Goal: Task Accomplishment & Management: Manage account settings

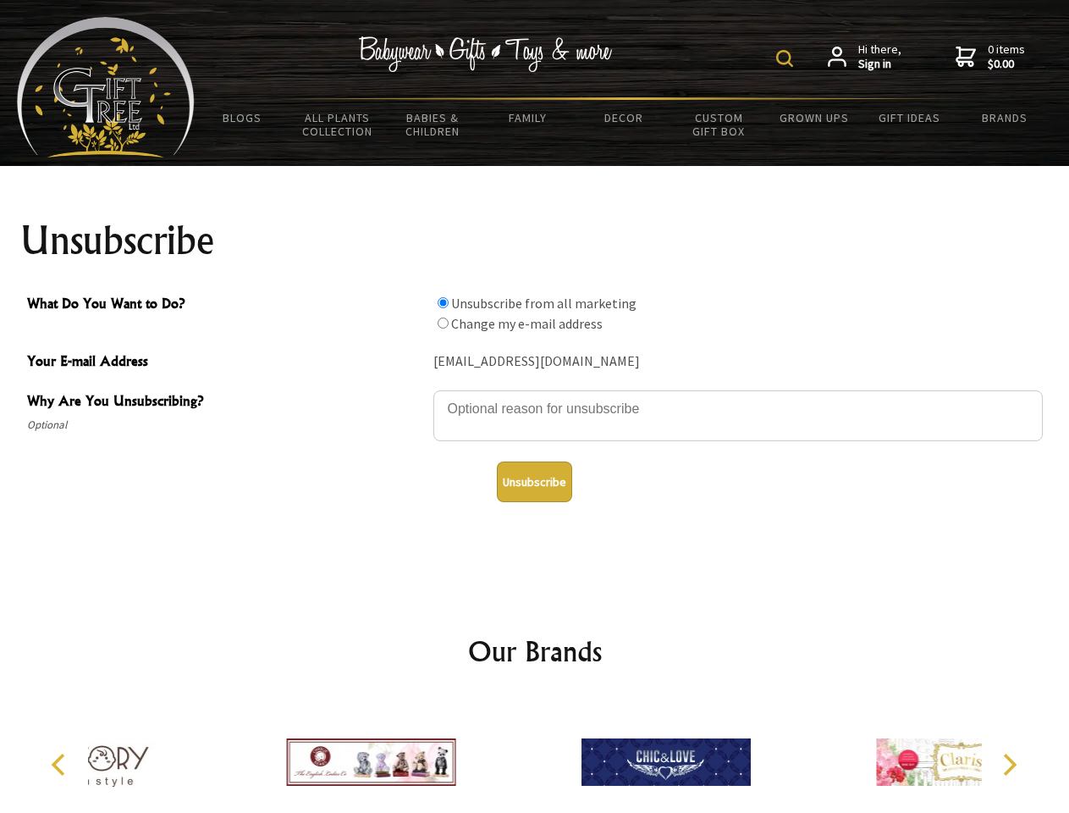
click at [787, 58] on img at bounding box center [784, 58] width 17 height 17
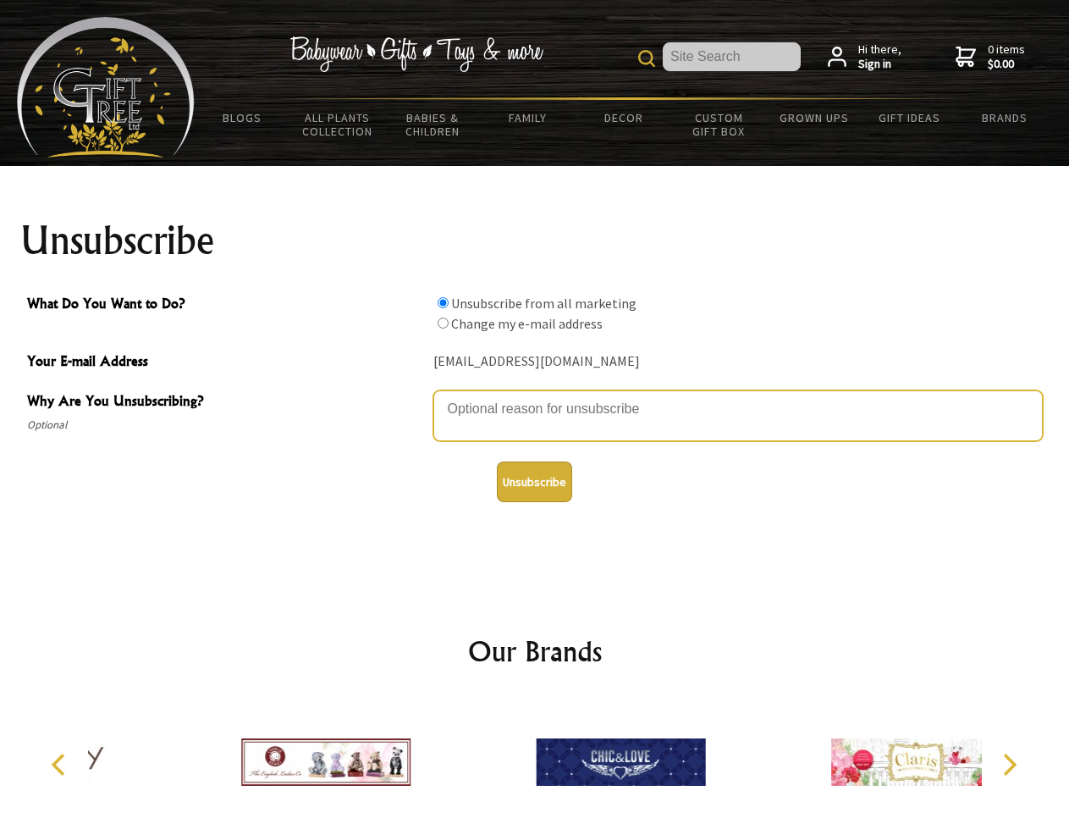
click at [535, 396] on textarea "Why Are You Unsubscribing?" at bounding box center [738, 415] width 610 height 51
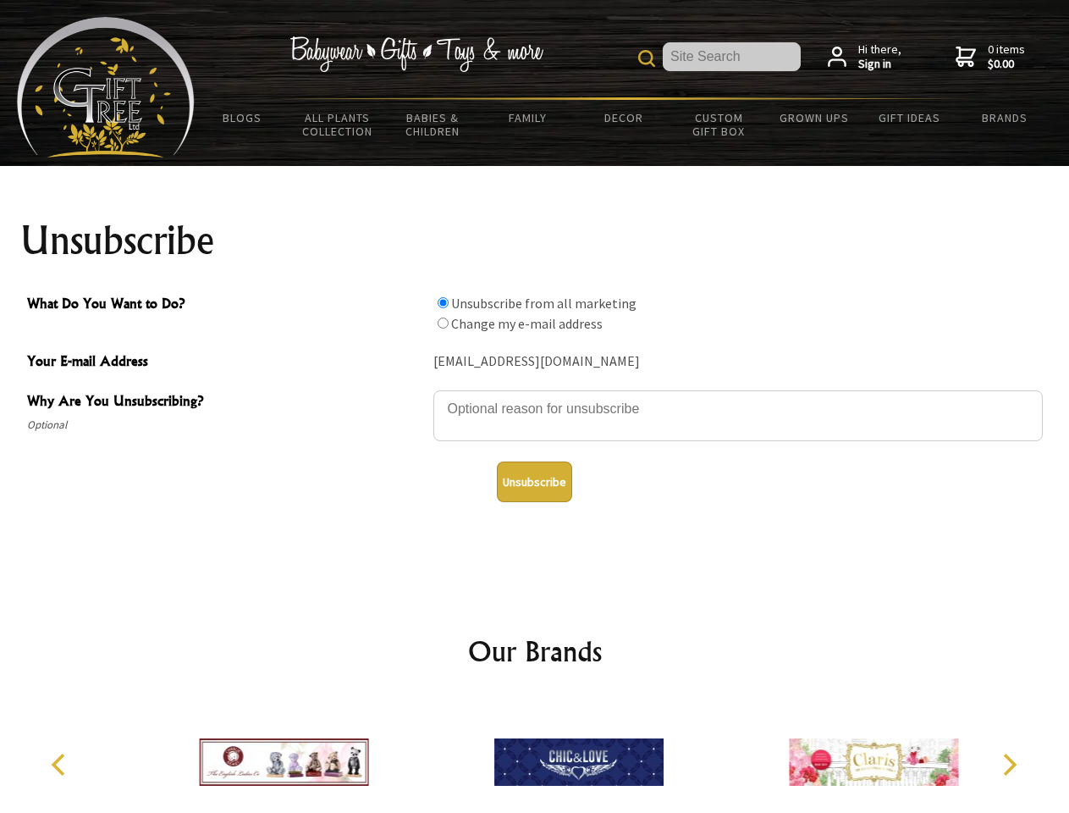
click at [443, 302] on input "What Do You Want to Do?" at bounding box center [443, 302] width 11 height 11
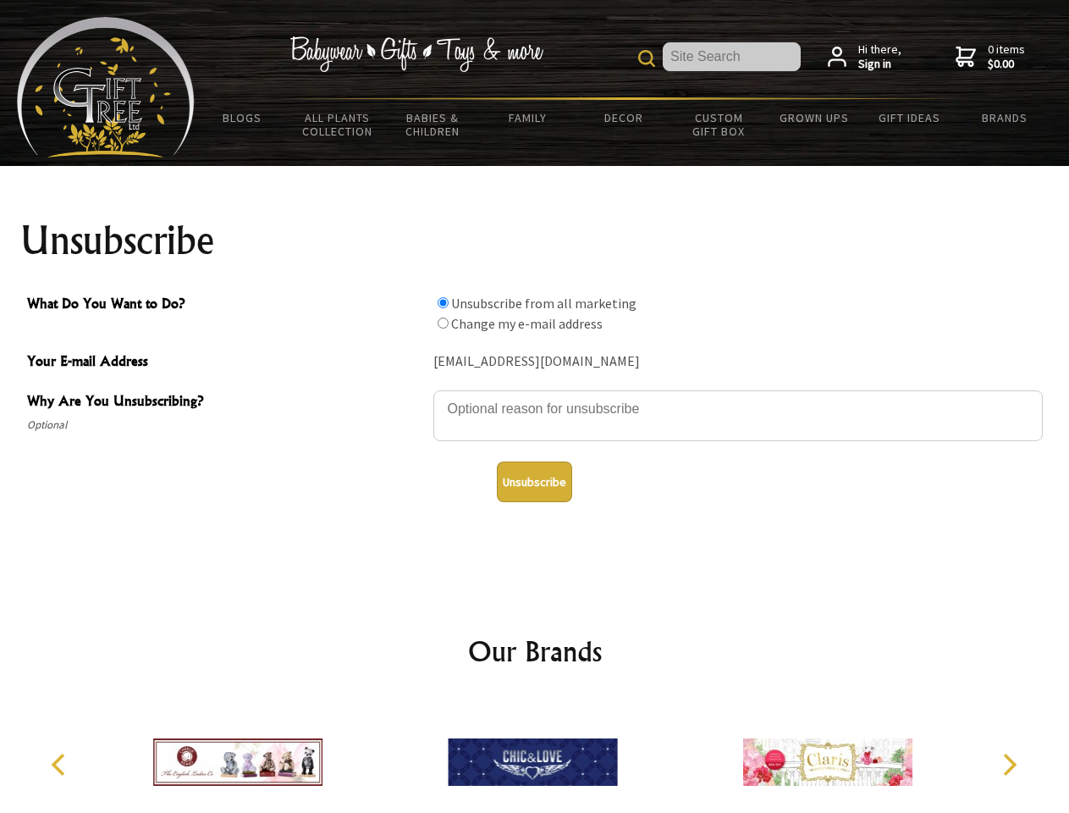
click at [443, 323] on input "What Do You Want to Do?" at bounding box center [443, 322] width 11 height 11
radio input "true"
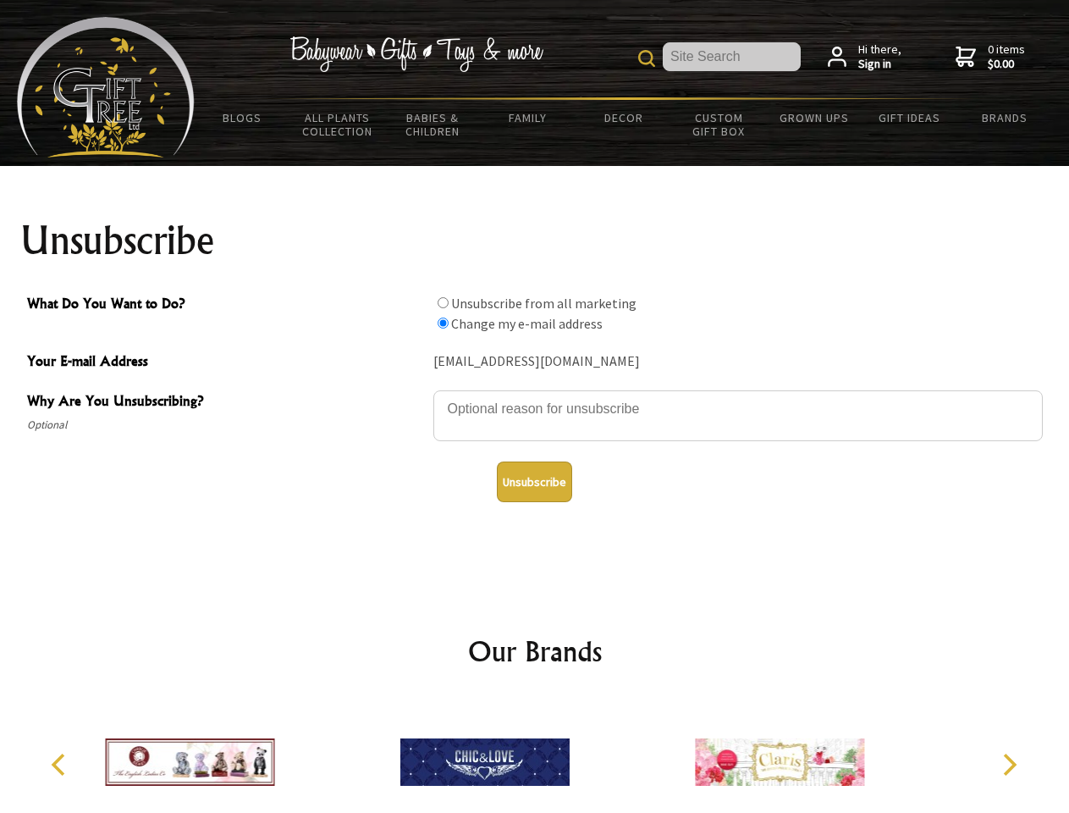
click at [534, 482] on button "Unsubscribe" at bounding box center [534, 481] width 75 height 41
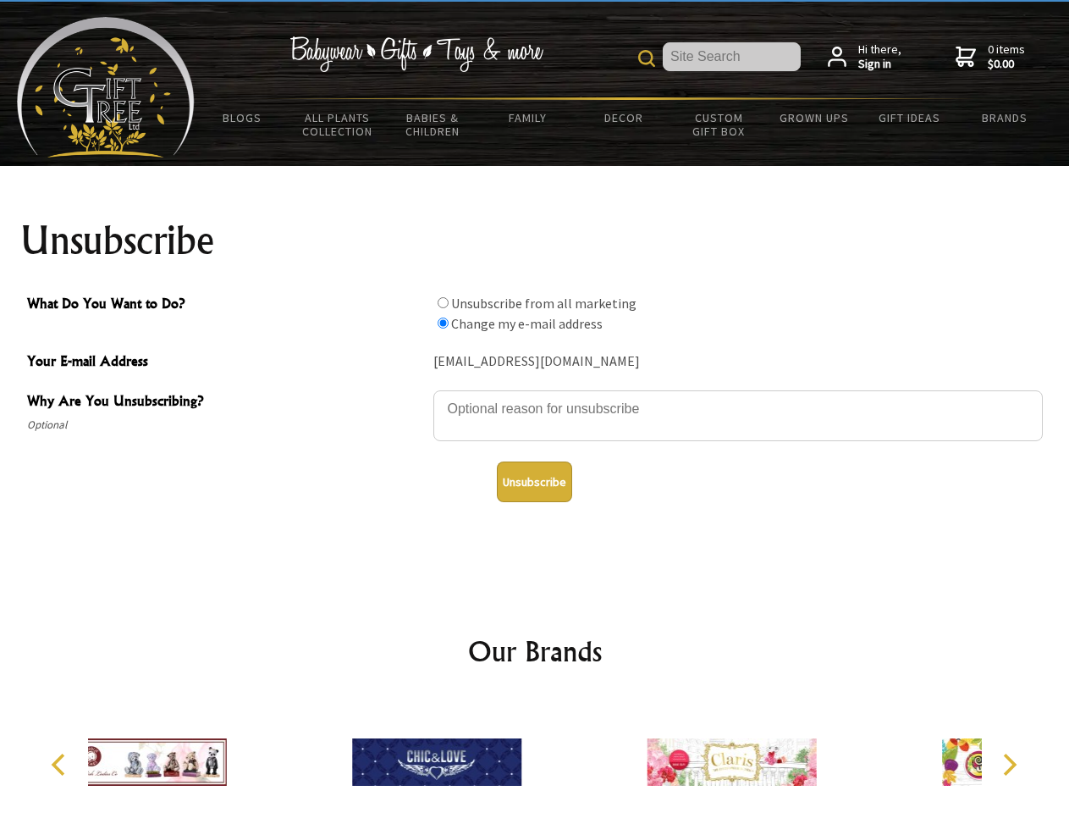
click at [535, 755] on div at bounding box center [437, 764] width 295 height 132
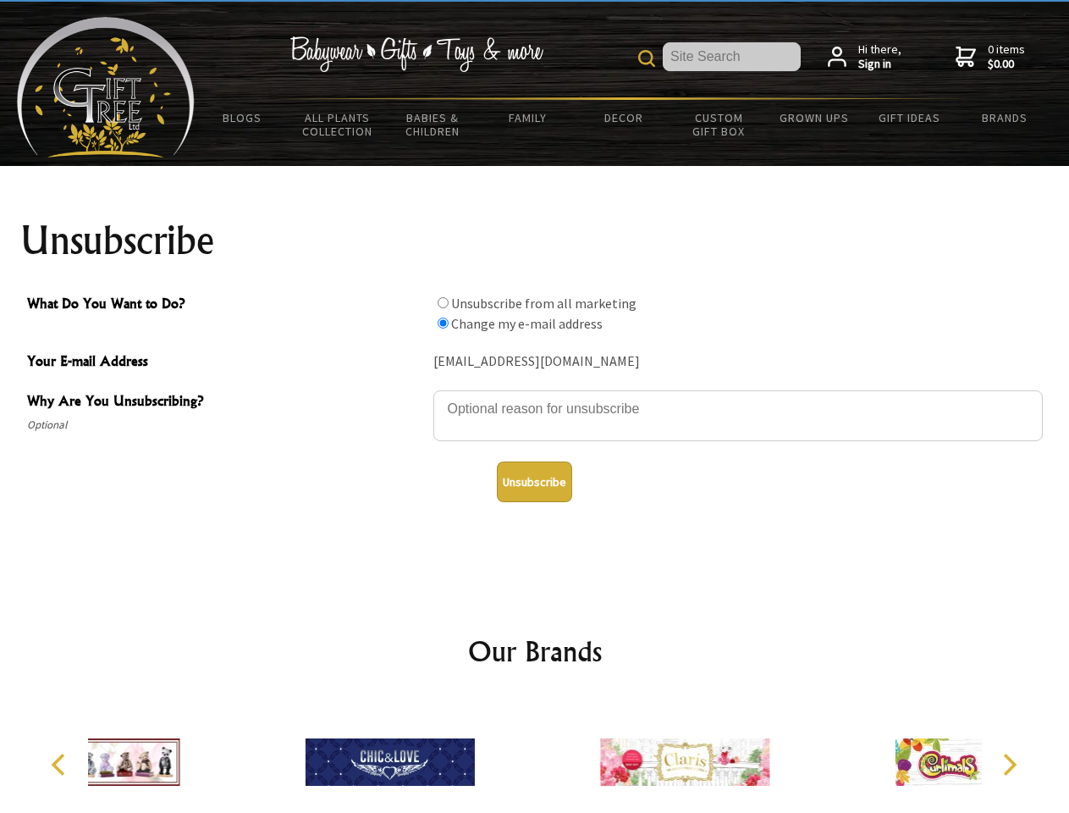
click at [61, 765] on icon "Previous" at bounding box center [60, 765] width 22 height 22
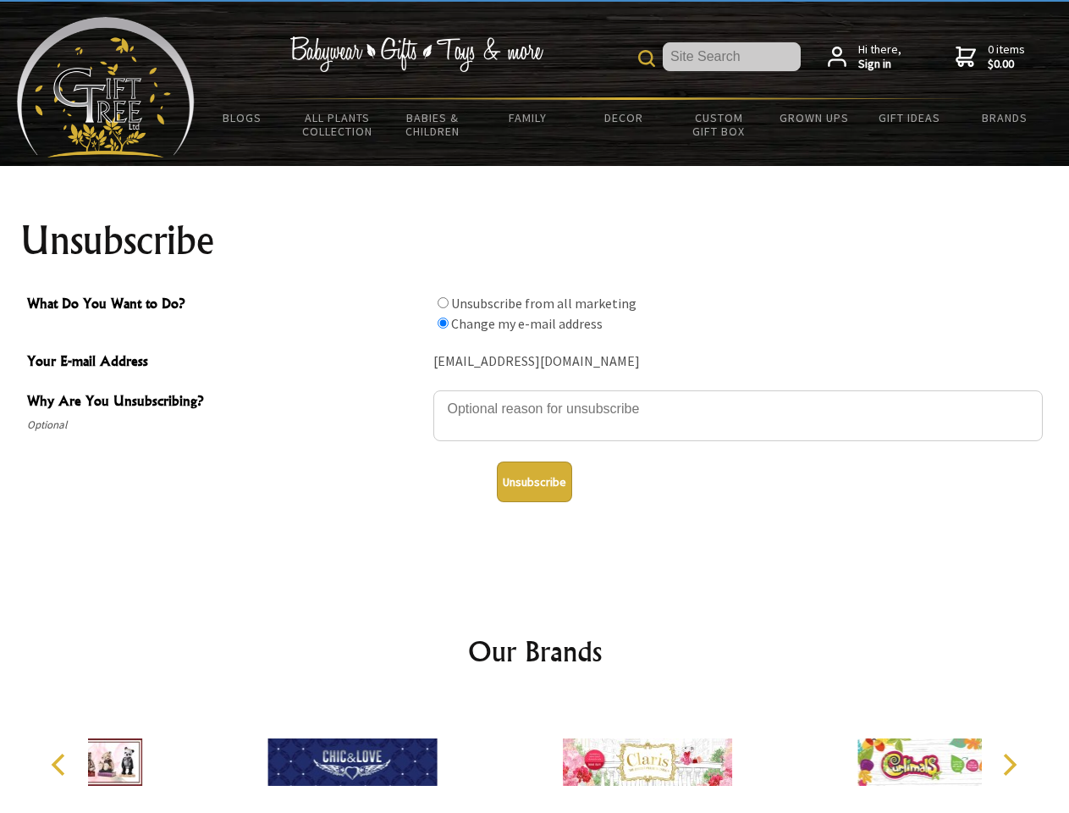
click at [1009, 765] on icon "Next" at bounding box center [1008, 765] width 22 height 22
